Goal: Check status: Check status

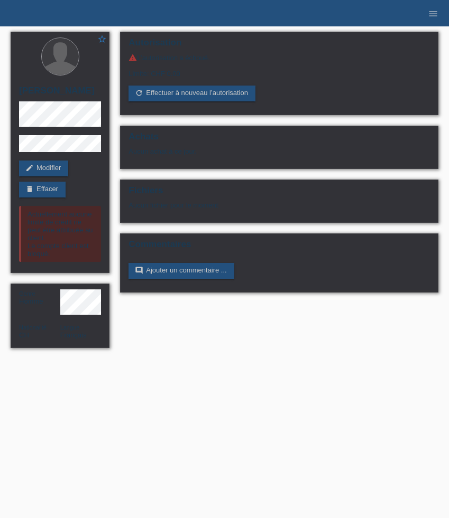
click at [433, 16] on icon "menu" at bounding box center [433, 13] width 11 height 11
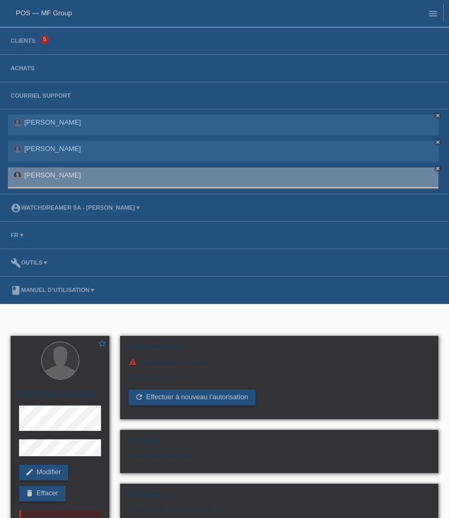
click at [24, 75] on li "Achats" at bounding box center [224, 68] width 449 height 27
click at [24, 67] on link "Achats" at bounding box center [22, 68] width 34 height 6
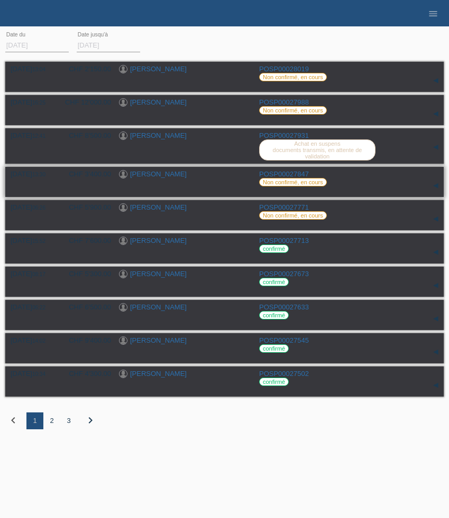
click at [165, 178] on link "[PERSON_NAME]" at bounding box center [158, 174] width 57 height 8
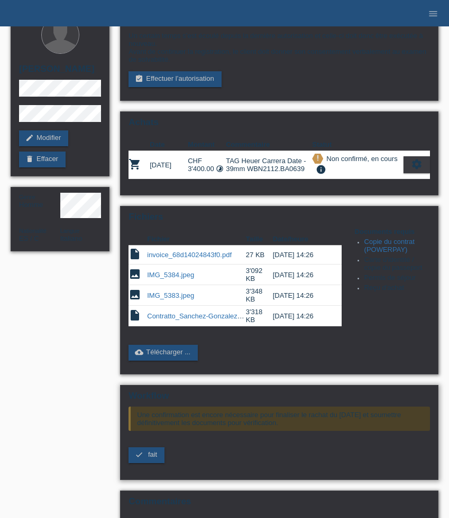
scroll to position [25, 0]
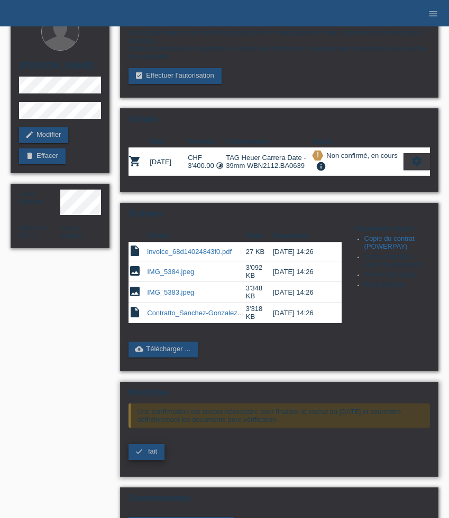
click at [154, 456] on span "fait" at bounding box center [152, 452] width 9 height 8
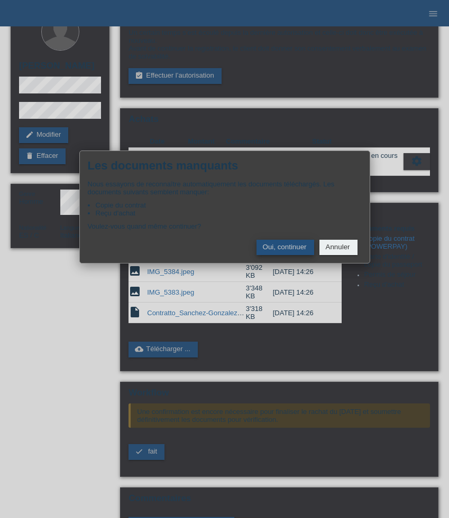
click at [288, 254] on button "Oui, continuer" at bounding box center [285, 247] width 58 height 15
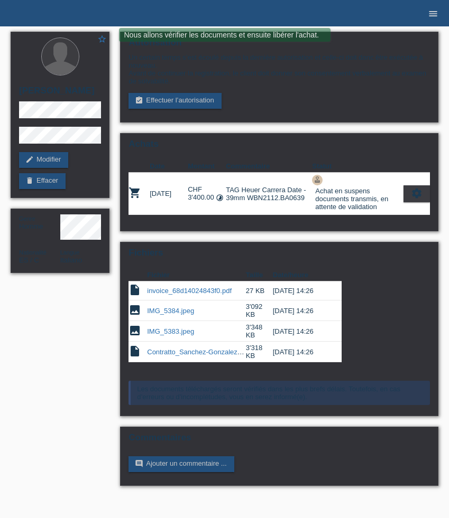
click at [433, 12] on icon "menu" at bounding box center [433, 13] width 11 height 11
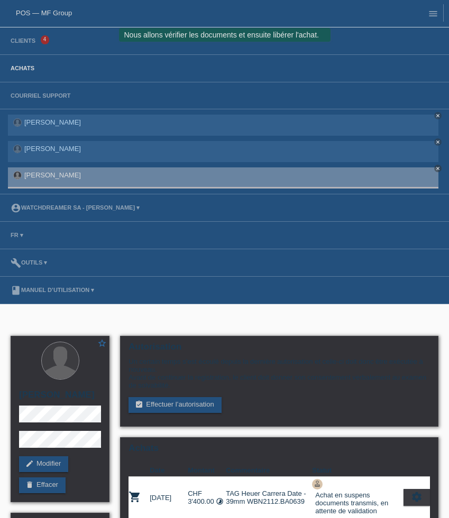
click at [24, 67] on link "Achats" at bounding box center [22, 68] width 34 height 6
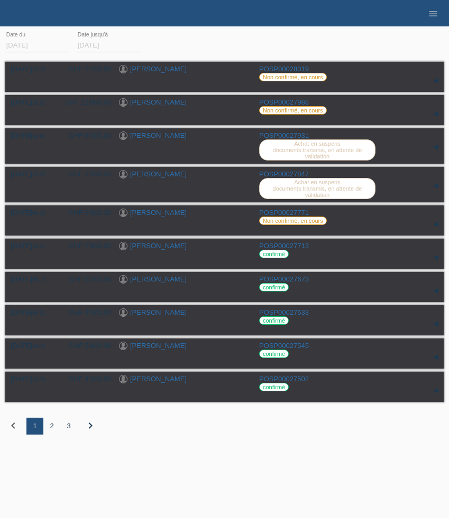
click at [53, 432] on div "2" at bounding box center [51, 426] width 17 height 17
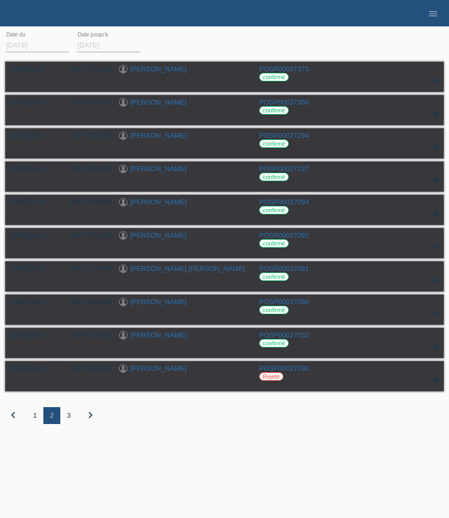
click at [70, 421] on div "3" at bounding box center [68, 415] width 17 height 17
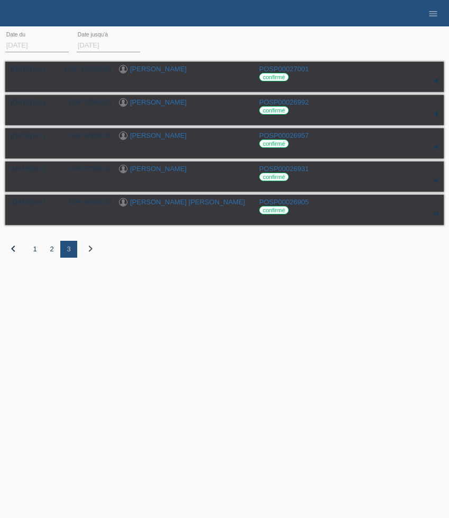
click at [36, 254] on div "1" at bounding box center [34, 249] width 17 height 17
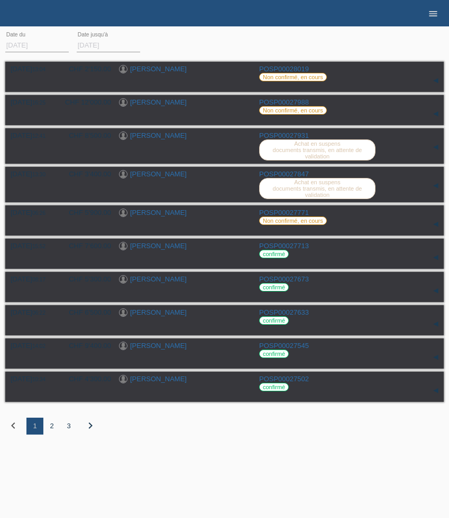
click at [435, 12] on icon "menu" at bounding box center [433, 13] width 11 height 11
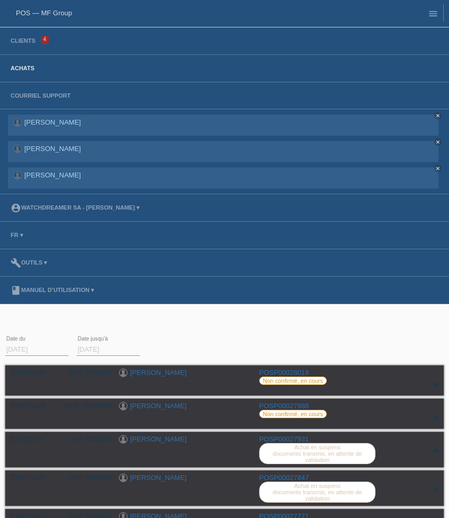
click at [22, 67] on link "Achats" at bounding box center [22, 68] width 34 height 6
